Goal: Check status: Check status

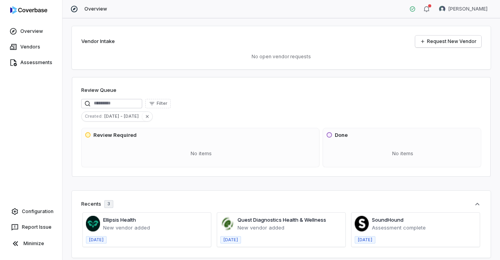
click at [142, 224] on span at bounding box center [147, 230] width 128 height 34
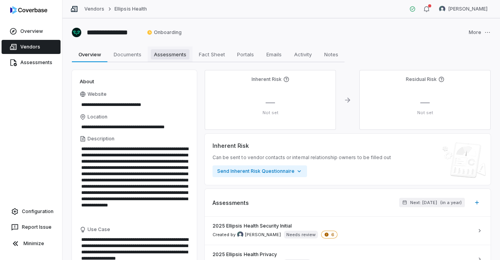
click at [177, 48] on link "Assessments Assessments" at bounding box center [170, 55] width 45 height 16
type textarea "*"
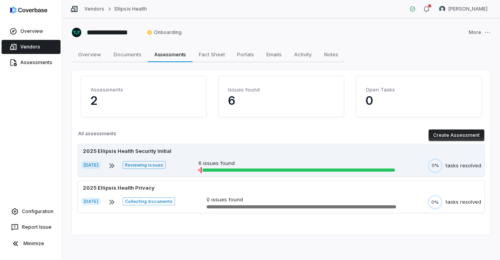
click at [336, 154] on div "2025 Ellipsis Health Security Initial" at bounding box center [281, 151] width 400 height 8
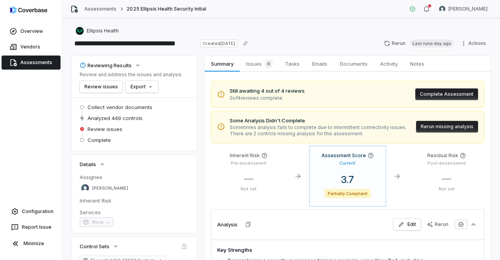
click at [439, 130] on button "Rerun missing analysis" at bounding box center [447, 127] width 62 height 12
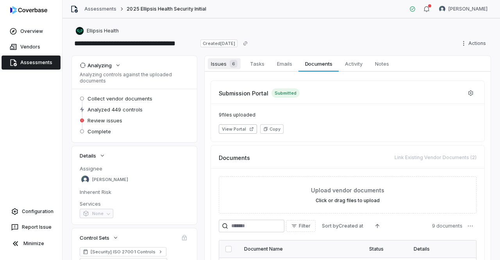
click at [226, 64] on span "Issues 6" at bounding box center [224, 63] width 33 height 11
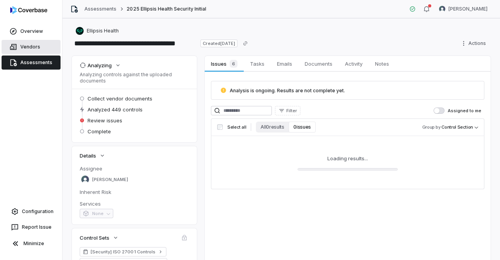
click at [28, 47] on link "Vendors" at bounding box center [31, 47] width 59 height 14
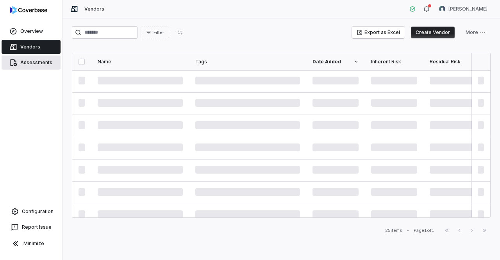
click at [36, 62] on link "Assessments" at bounding box center [31, 63] width 59 height 14
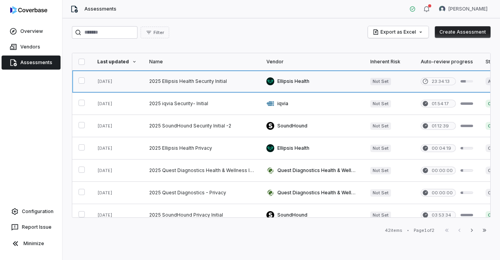
click at [192, 81] on link at bounding box center [201, 81] width 117 height 22
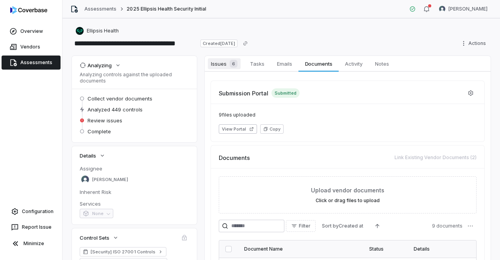
click at [221, 65] on span "Issues 6" at bounding box center [224, 63] width 33 height 11
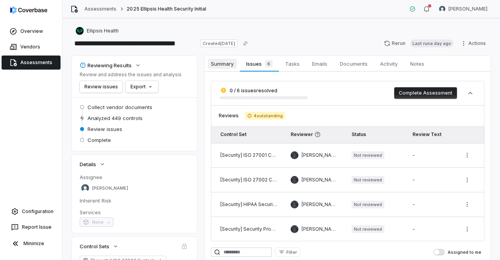
click at [226, 68] on span "Summary" at bounding box center [222, 64] width 29 height 10
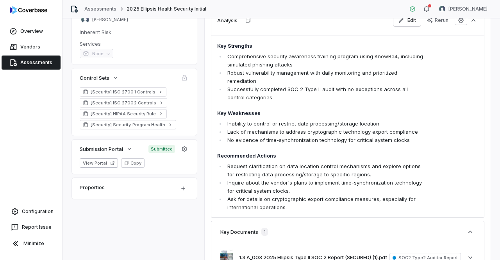
scroll to position [156, 0]
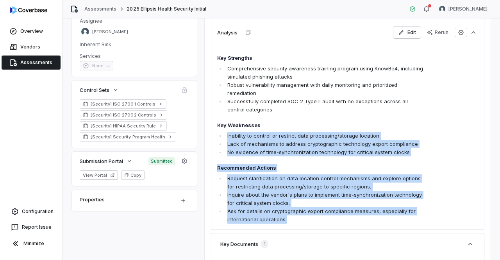
drag, startPoint x: 287, startPoint y: 222, endPoint x: 215, endPoint y: 129, distance: 117.3
click at [215, 129] on div "Key Strengths Comprehensive security awareness training program using KnowBe4, …" at bounding box center [348, 139] width 274 height 183
copy span "Inability to control or restrict data processing/storage location Lack of mecha…"
click at [246, 32] on icon "button" at bounding box center [248, 32] width 6 height 6
